Goal: Information Seeking & Learning: Learn about a topic

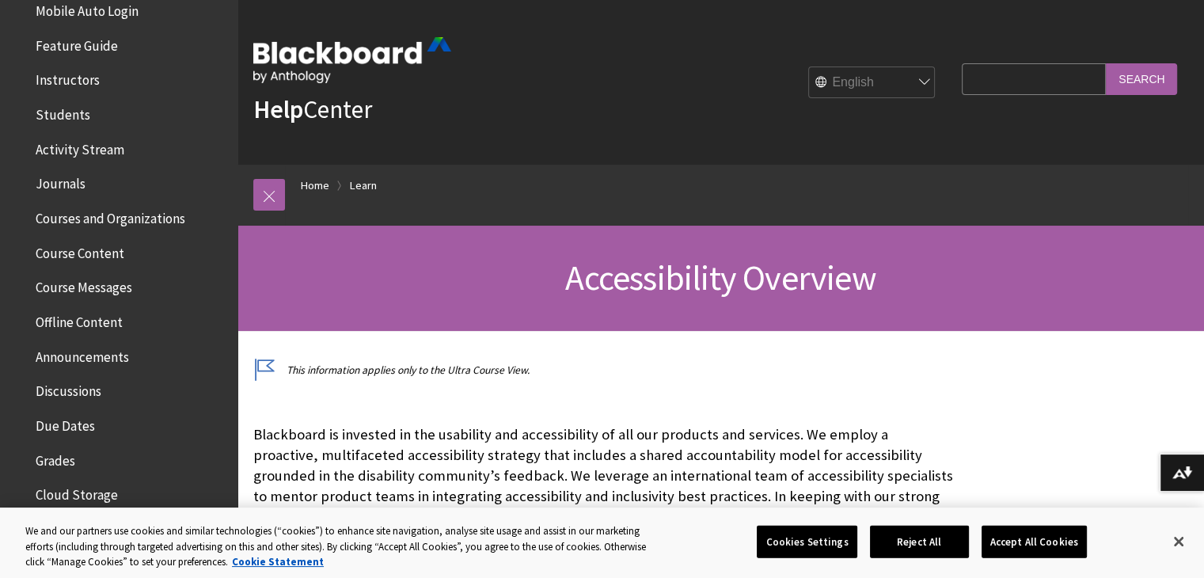
scroll to position [326, 0]
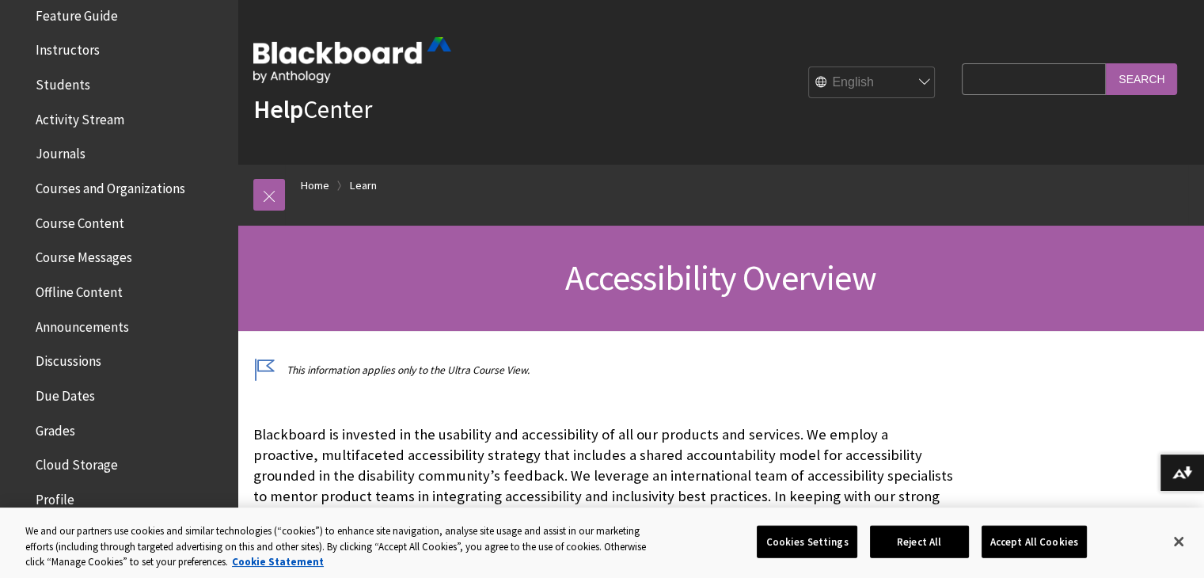
click at [82, 362] on span "Discussions" at bounding box center [69, 357] width 66 height 21
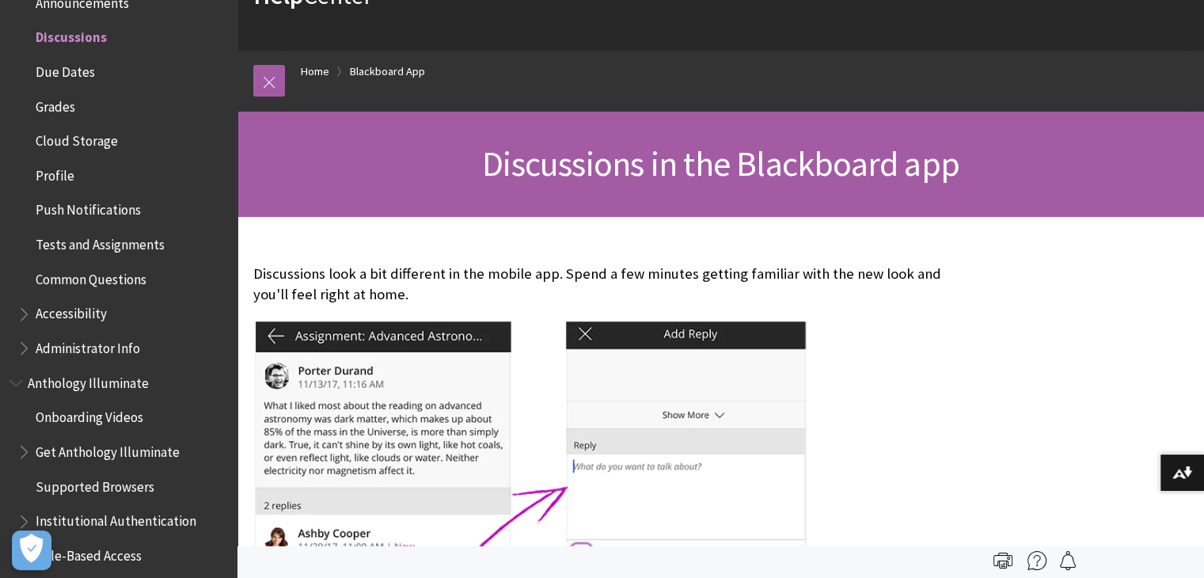
scroll to position [100, 0]
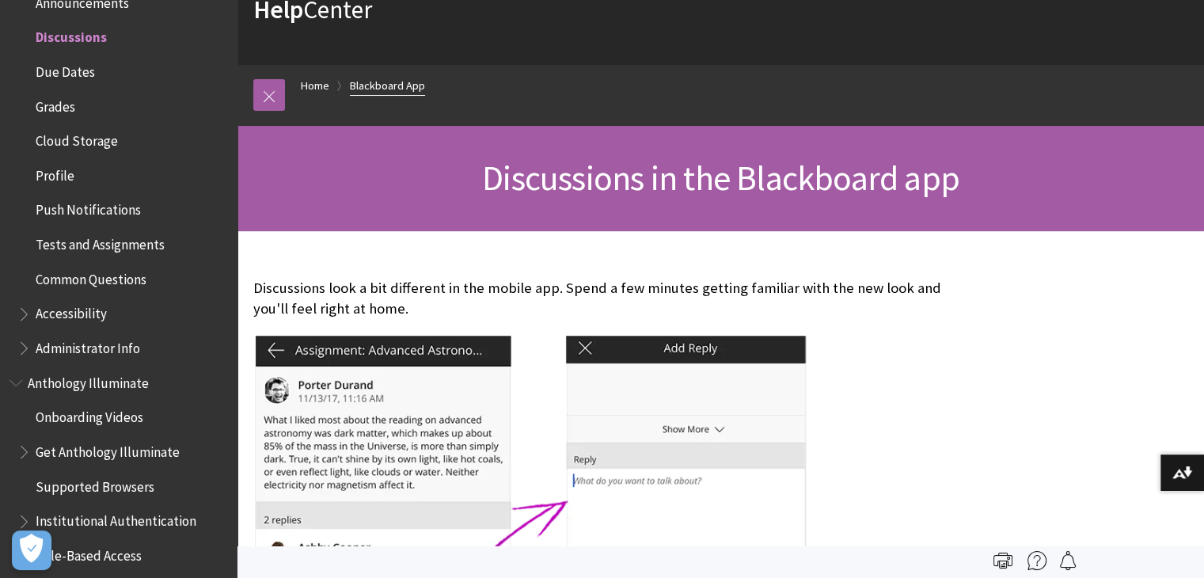
click at [373, 90] on link "Blackboard App" at bounding box center [387, 86] width 75 height 20
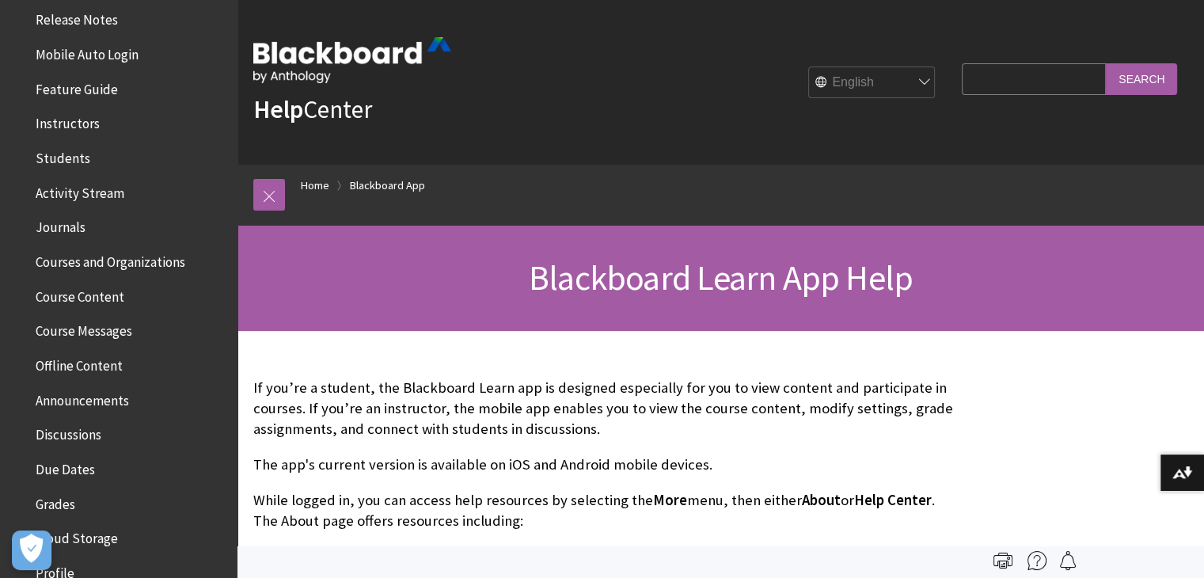
scroll to position [284, 0]
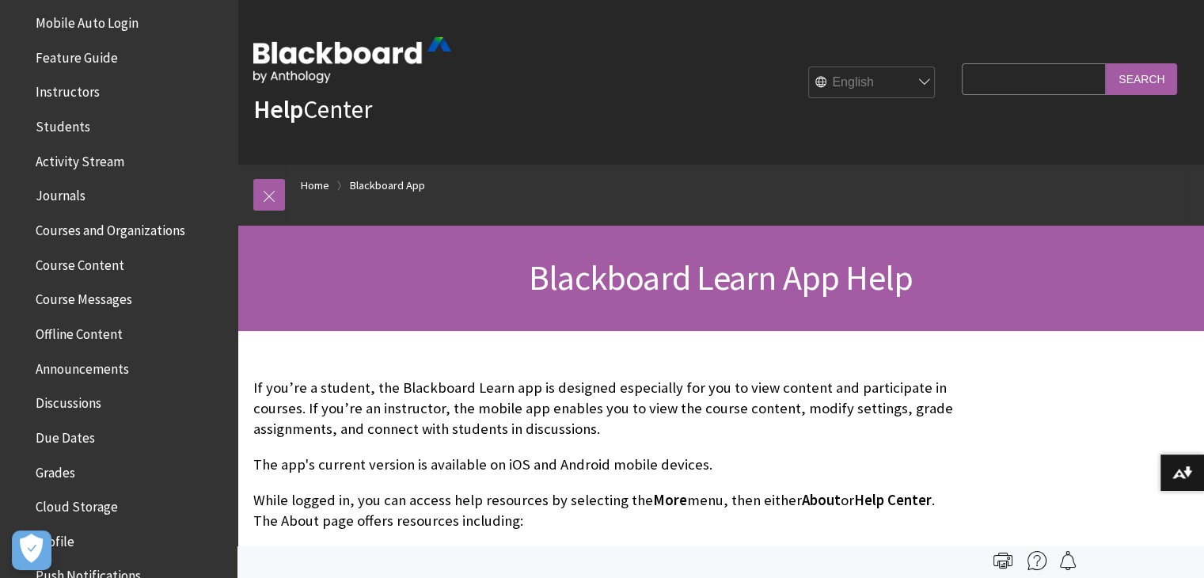
click at [75, 404] on span "Discussions" at bounding box center [69, 399] width 66 height 21
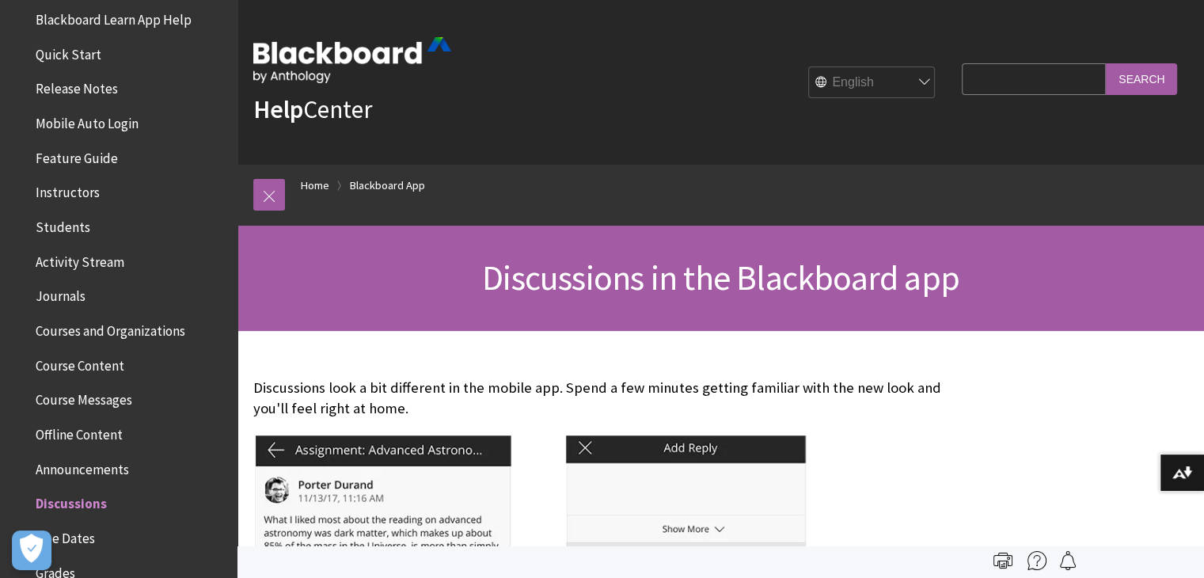
click at [984, 77] on input "Search Query" at bounding box center [1034, 78] width 144 height 31
click at [859, 137] on div "Help Center English عربية Català Cymraeg Deutsch Español Suomi Français עברית I…" at bounding box center [720, 82] width 966 height 165
